Goal: Task Accomplishment & Management: Complete application form

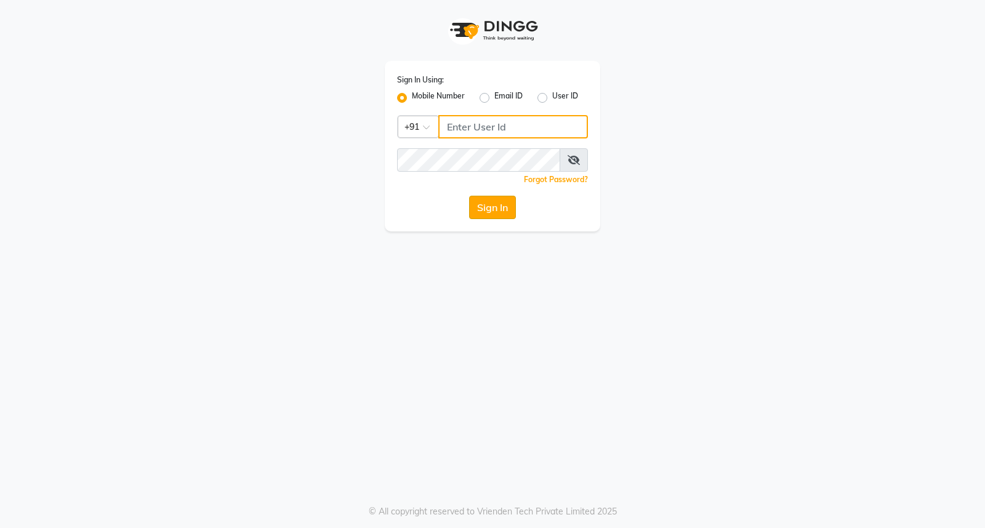
type input "7350066066"
click at [494, 209] on button "Sign In" at bounding box center [492, 207] width 47 height 23
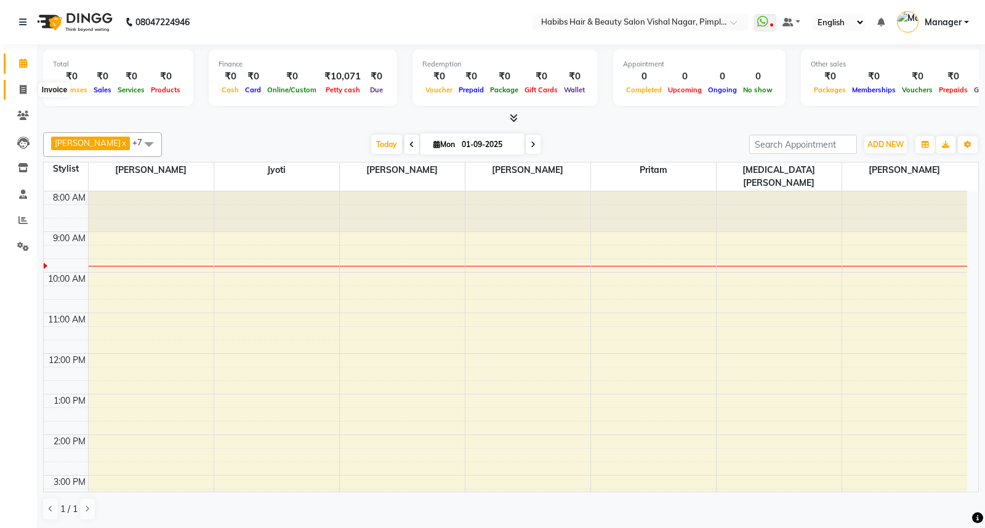
click at [23, 89] on icon at bounding box center [23, 89] width 7 height 9
select select "5725"
select select "service"
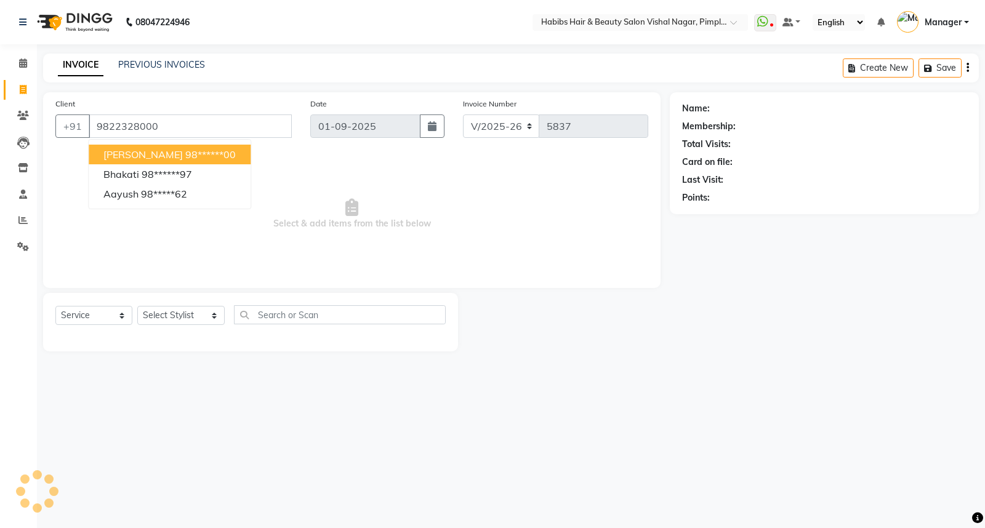
type input "9822328000"
select select "1: Object"
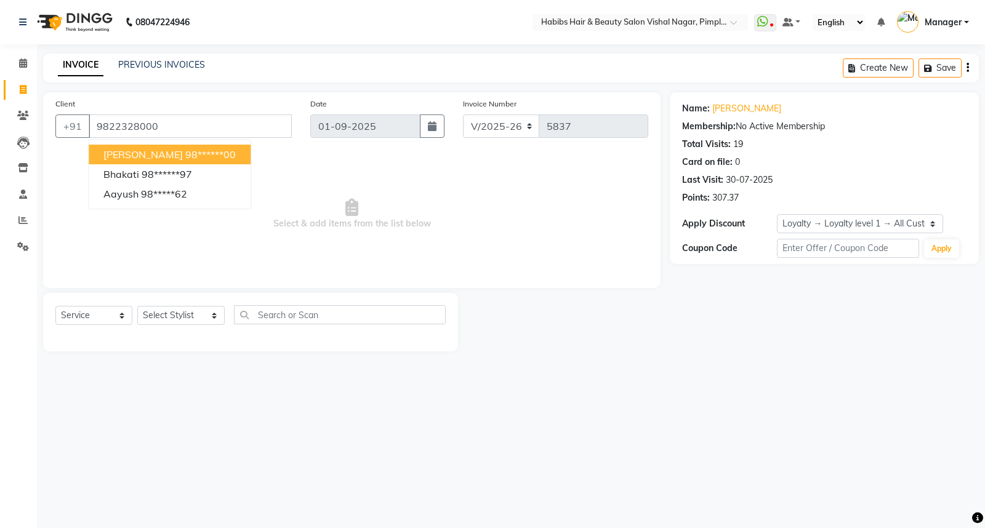
click at [185, 154] on ngb-highlight "98******00" at bounding box center [210, 154] width 50 height 12
type input "98******00"
select select "1: Object"
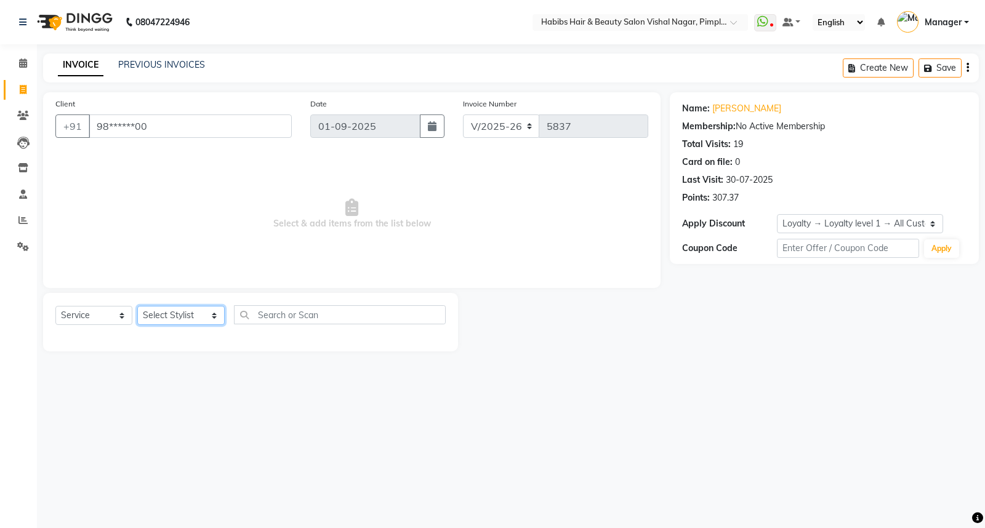
click at [161, 321] on select "Select Stylist [PERSON_NAME] Manager [PERSON_NAME] [PERSON_NAME] [MEDICAL_DATA]…" at bounding box center [180, 315] width 87 height 19
select select "39765"
click at [137, 306] on select "Select Stylist [PERSON_NAME] Manager [PERSON_NAME] [PERSON_NAME] [MEDICAL_DATA]…" at bounding box center [180, 315] width 87 height 19
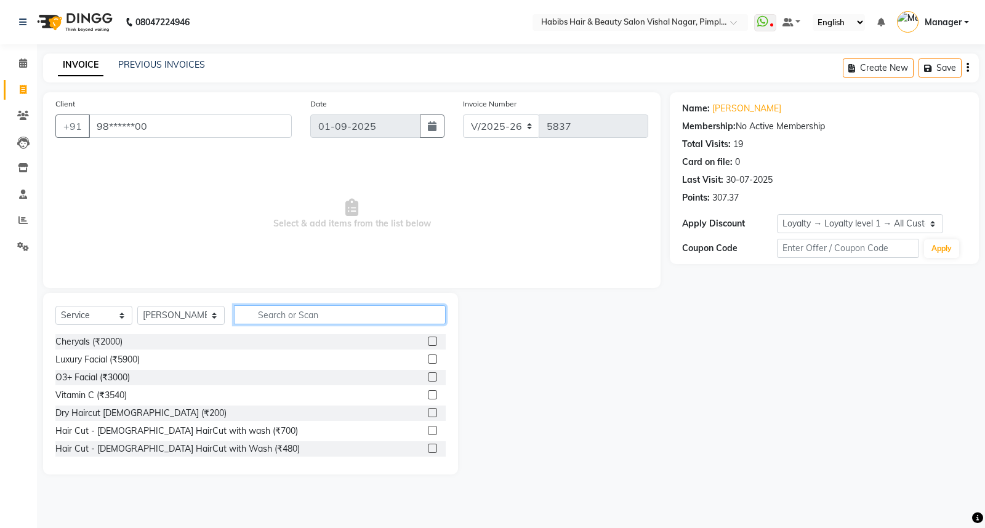
click at [296, 318] on input "text" at bounding box center [340, 314] width 212 height 19
click at [428, 414] on label at bounding box center [432, 412] width 9 height 9
click at [428, 414] on input "checkbox" at bounding box center [432, 413] width 8 height 8
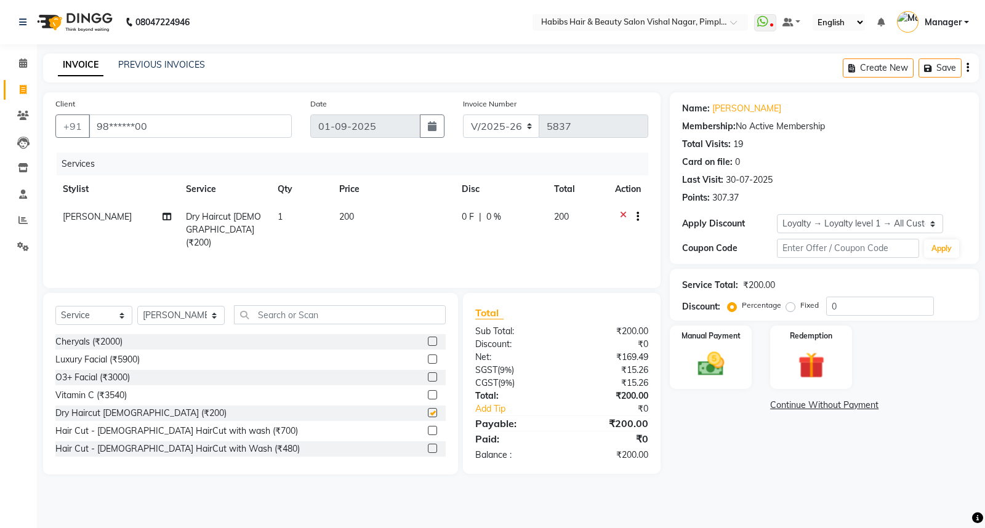
checkbox input "false"
click at [310, 320] on input "text" at bounding box center [340, 314] width 212 height 19
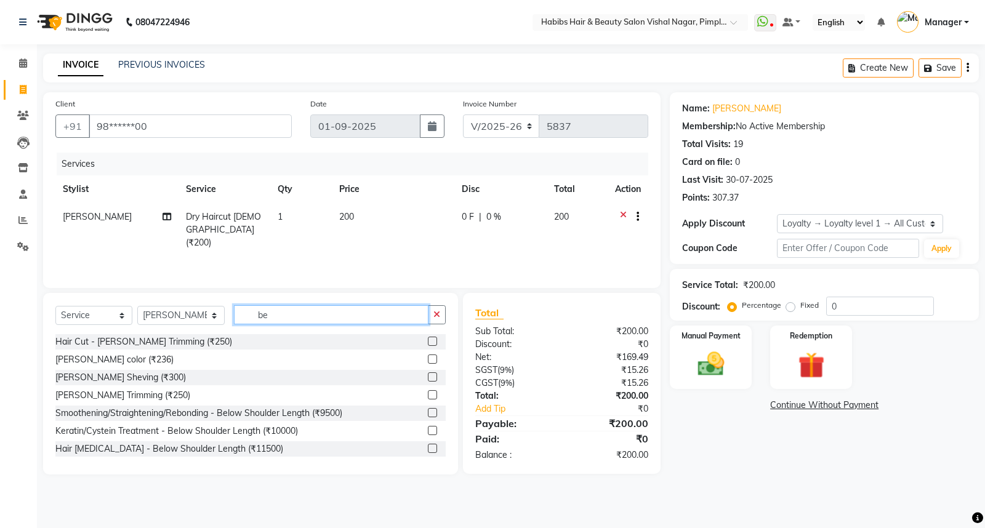
type input "be"
click at [428, 342] on label at bounding box center [432, 341] width 9 height 9
click at [428, 342] on input "checkbox" at bounding box center [432, 342] width 8 height 8
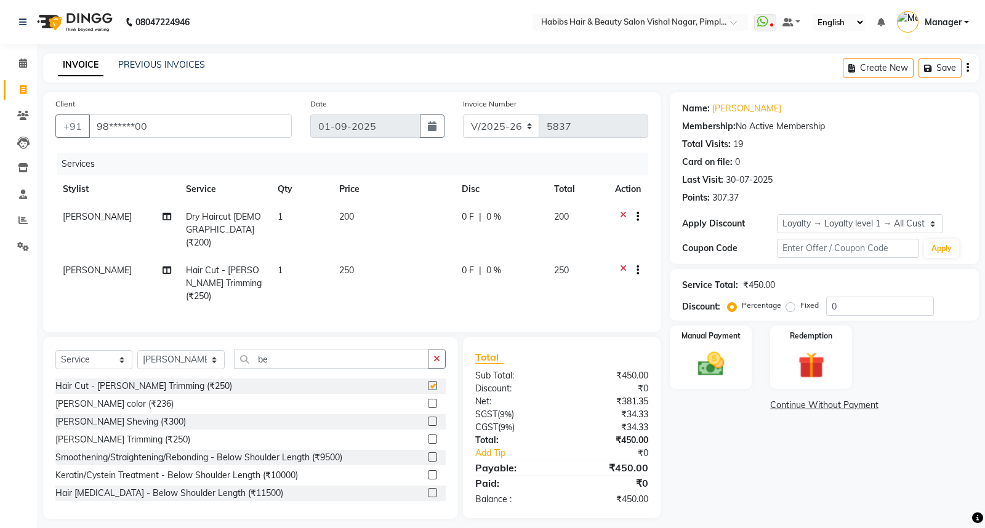
checkbox input "false"
click at [715, 353] on img at bounding box center [711, 363] width 44 height 31
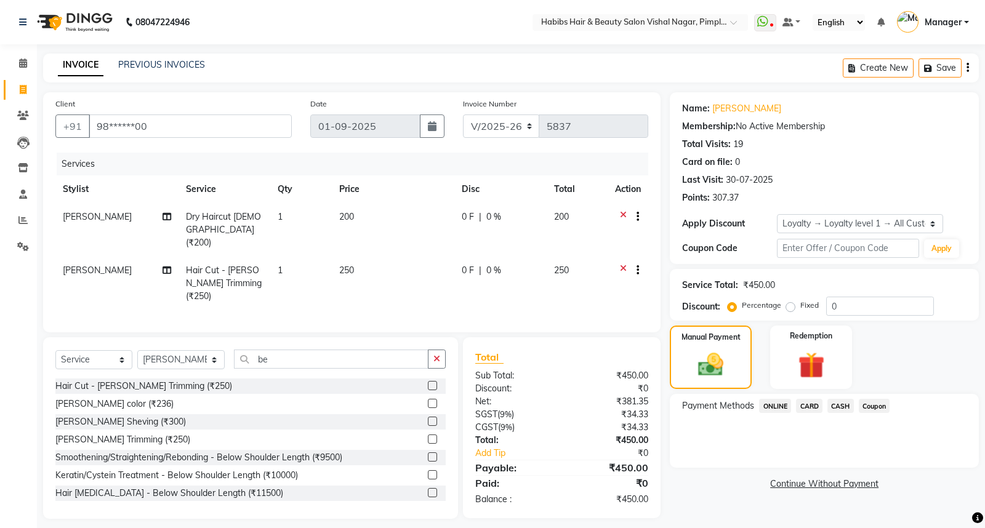
click at [768, 407] on span "ONLINE" at bounding box center [775, 406] width 32 height 14
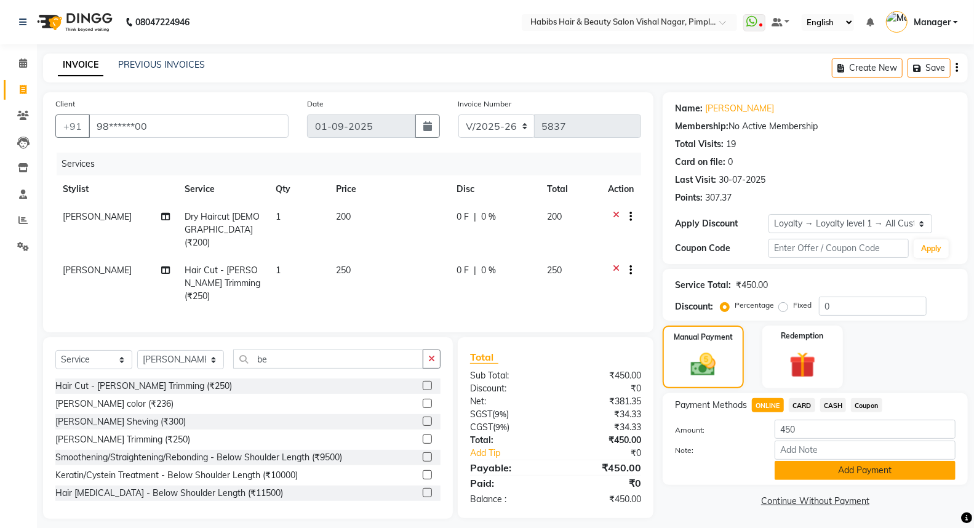
click at [846, 476] on button "Add Payment" at bounding box center [865, 470] width 181 height 19
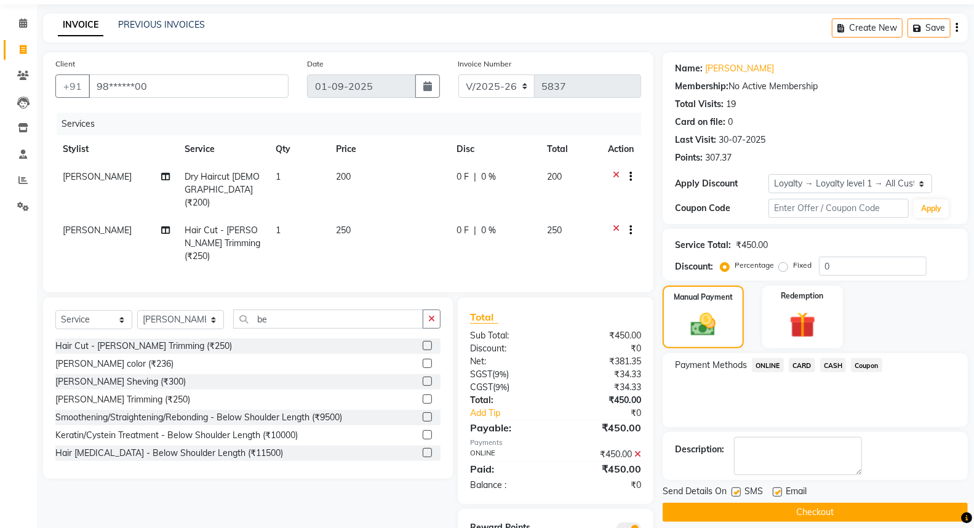
scroll to position [79, 0]
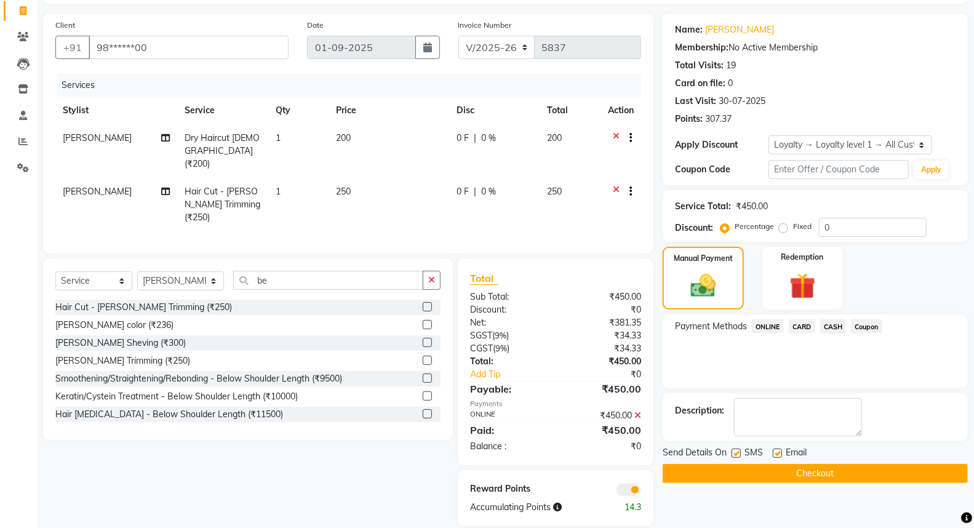
click at [839, 477] on button "Checkout" at bounding box center [815, 473] width 305 height 19
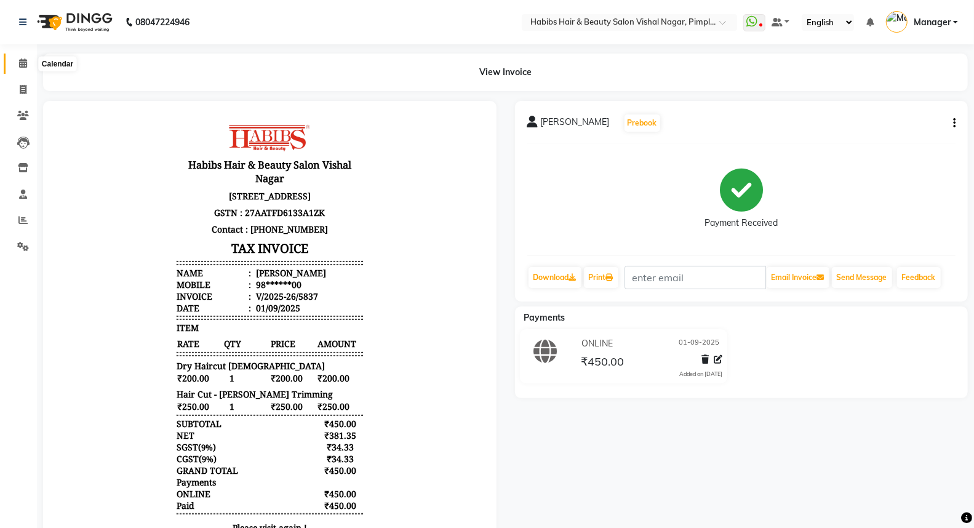
click at [23, 64] on icon at bounding box center [23, 62] width 8 height 9
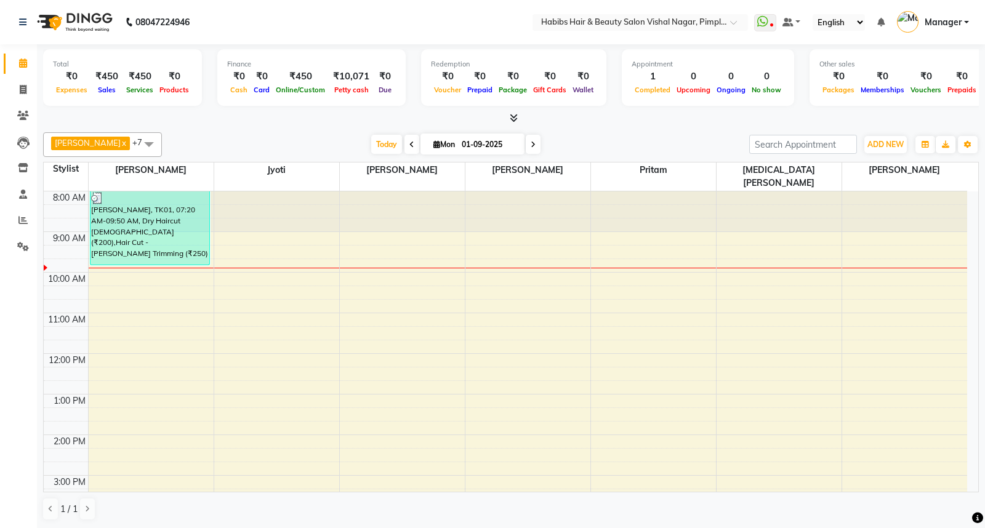
click at [409, 143] on icon at bounding box center [411, 144] width 5 height 7
type input "31-08-2025"
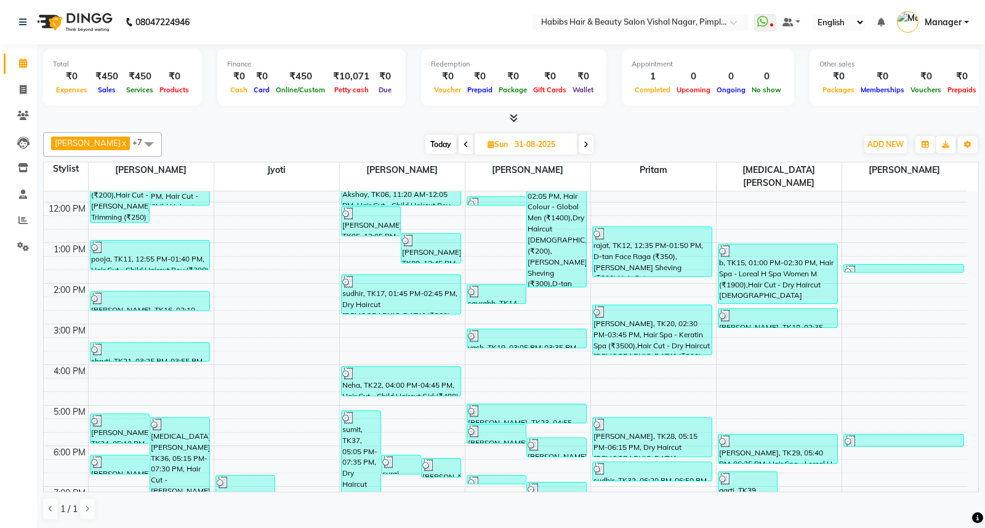
scroll to position [298, 0]
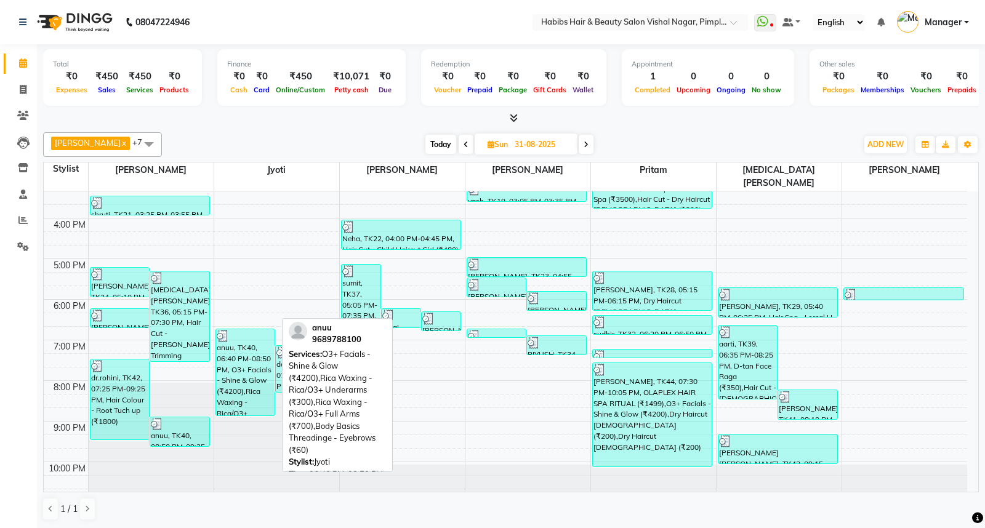
click at [256, 369] on div "anuu, TK40, 06:40 PM-08:50 PM, O3+ Facials - Shine & Glow (₹4200),Rica Waxing -…" at bounding box center [245, 372] width 59 height 86
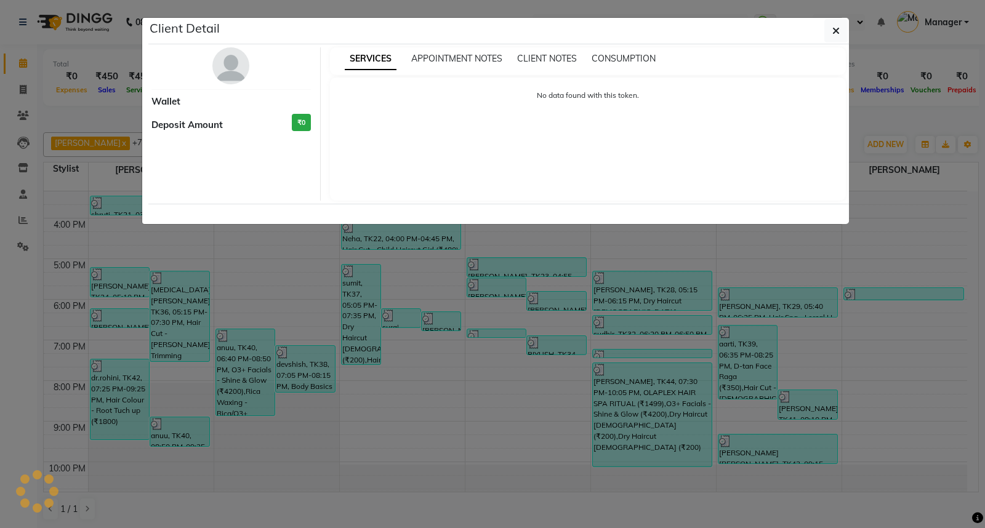
select select "3"
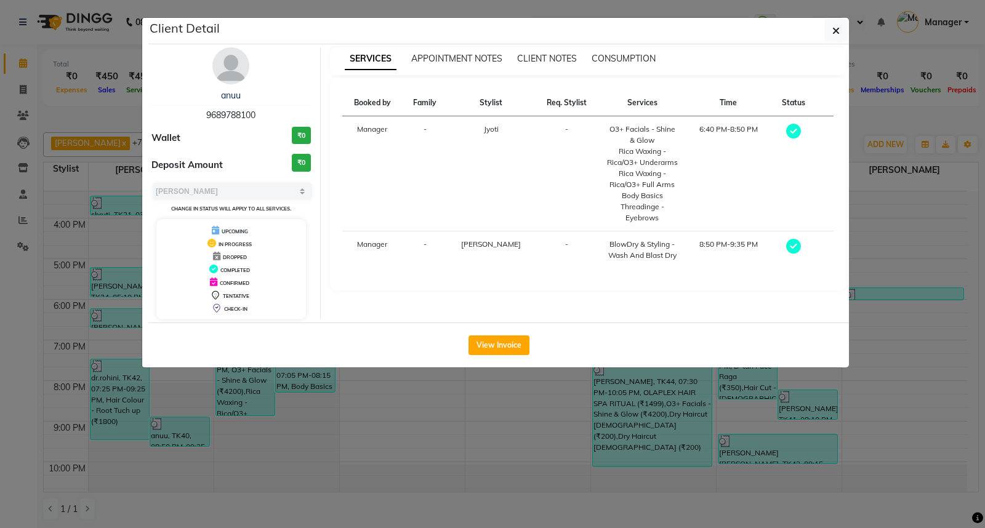
click at [241, 108] on div "anuu 9689788100" at bounding box center [230, 105] width 159 height 33
click at [236, 100] on link "anuu" at bounding box center [231, 95] width 20 height 11
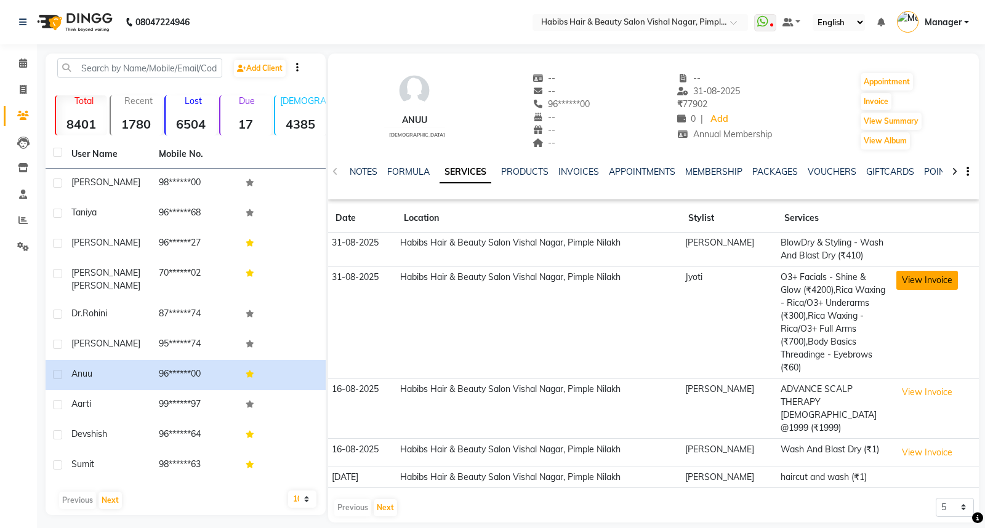
click at [925, 287] on button "View Invoice" at bounding box center [927, 280] width 62 height 19
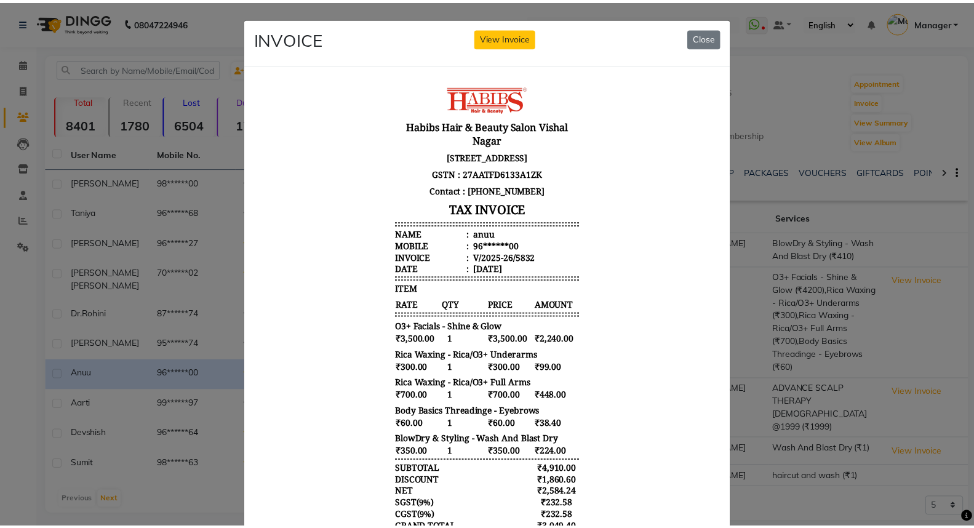
scroll to position [196, 0]
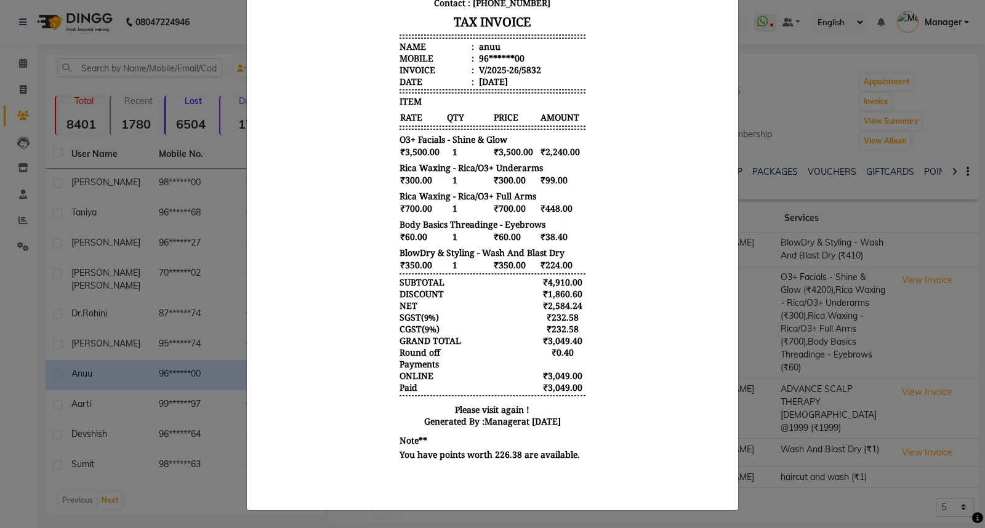
click at [815, 114] on ngb-modal-window "INVOICE View Invoice Close" at bounding box center [492, 264] width 985 height 528
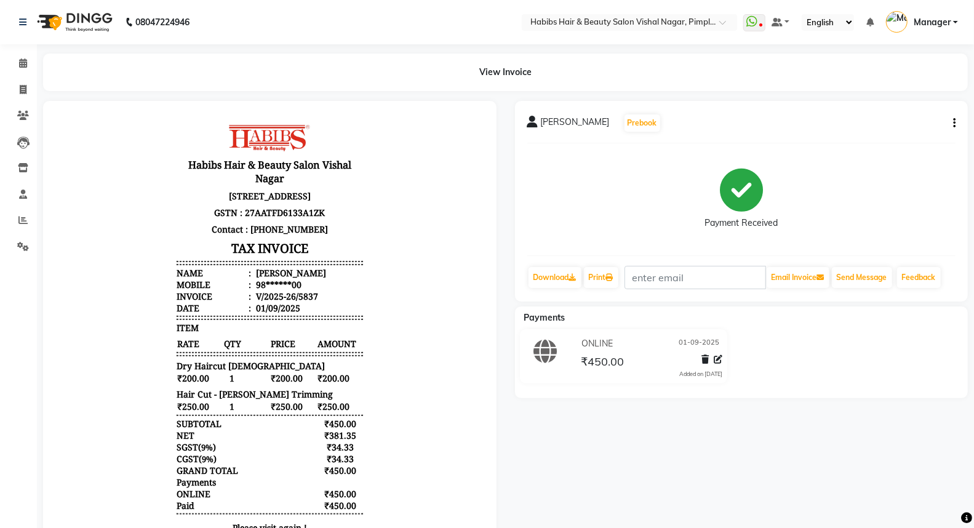
select select "service"
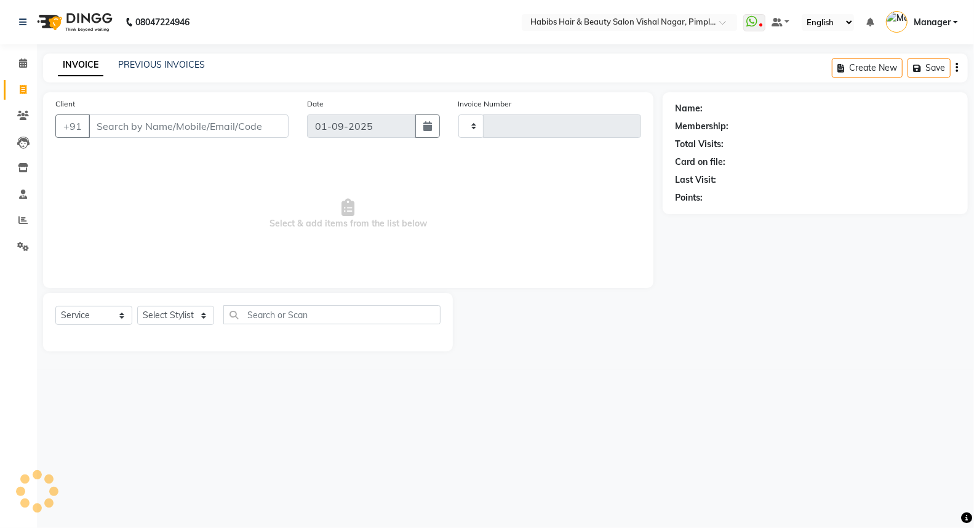
type input "5838"
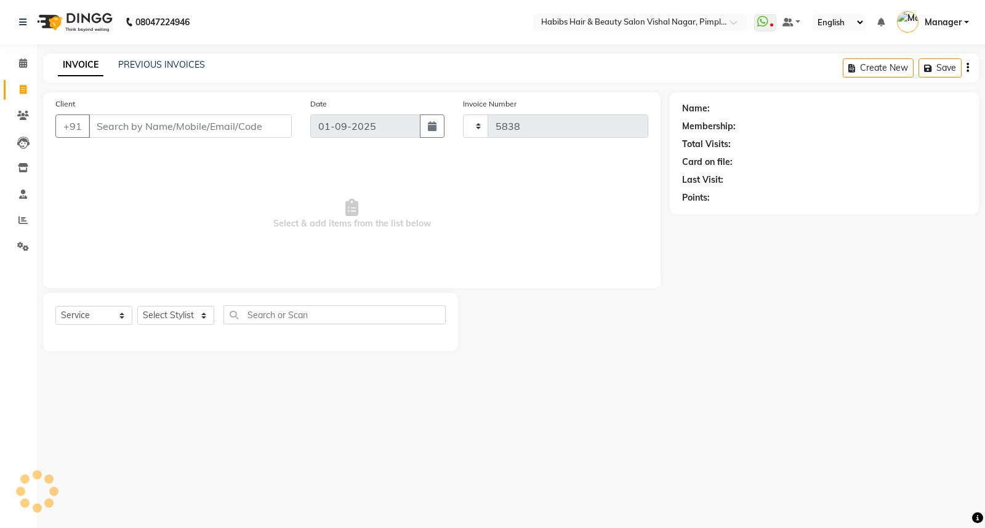
select select "5725"
